Goal: Navigation & Orientation: Find specific page/section

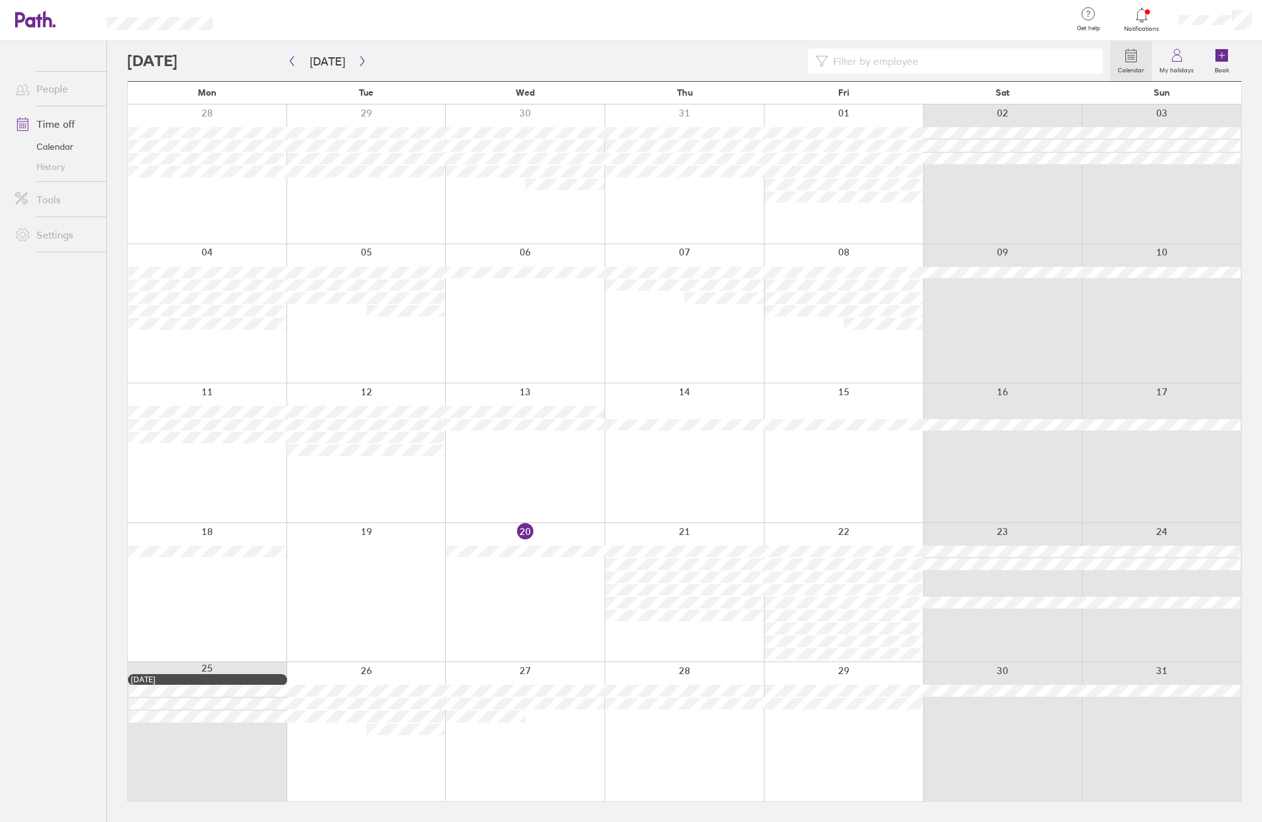
click at [1137, 6] on div at bounding box center [1142, 15] width 41 height 18
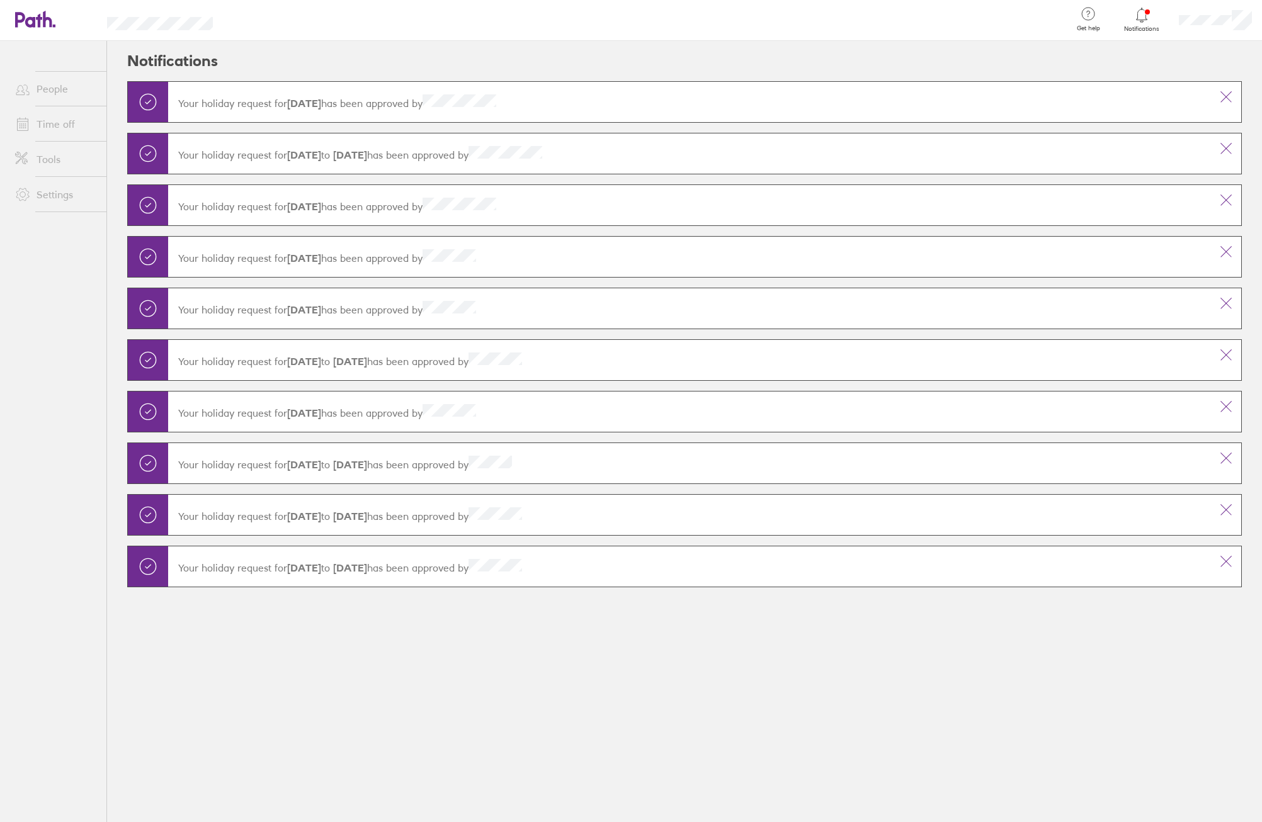
click at [1132, 23] on div at bounding box center [1142, 15] width 41 height 18
click at [59, 97] on link "People" at bounding box center [55, 88] width 101 height 25
